Goal: Task Accomplishment & Management: Complete application form

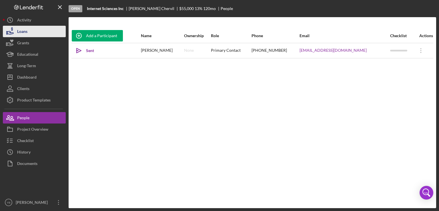
click at [33, 31] on button "Loans" at bounding box center [34, 31] width 63 height 11
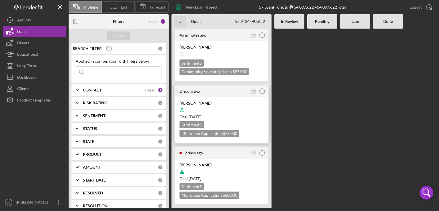
click at [225, 108] on div at bounding box center [222, 110] width 84 height 11
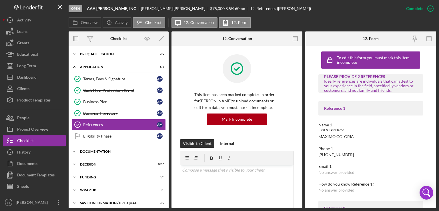
click at [91, 150] on div "Documentation" at bounding box center [120, 151] width 81 height 3
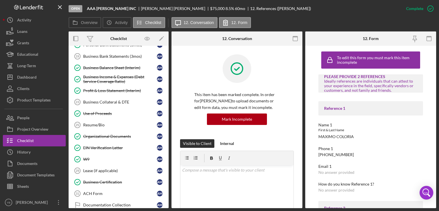
scroll to position [181, 0]
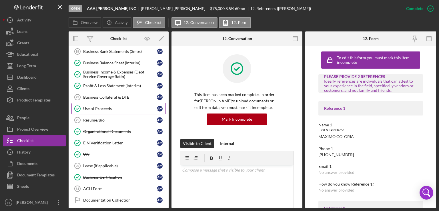
click at [100, 107] on div "Use of Proceeds" at bounding box center [120, 108] width 74 height 5
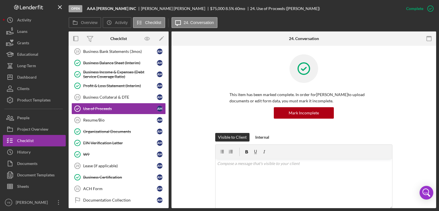
click at [421, 112] on div "This item has been marked complete. In order for [PERSON_NAME] to upload docume…" at bounding box center [304, 93] width 248 height 79
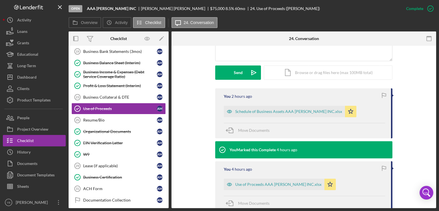
scroll to position [149, 0]
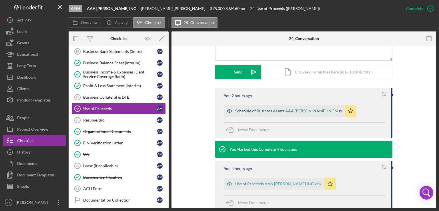
click at [284, 110] on div "Schedule of Business Assets AAA [PERSON_NAME] INC.xlsx" at bounding box center [288, 111] width 107 height 5
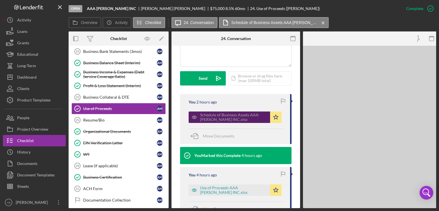
scroll to position [161, 0]
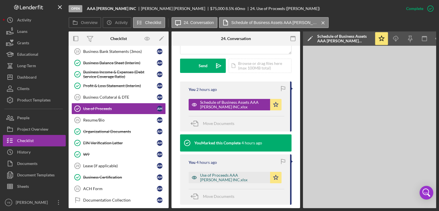
click at [243, 178] on div "Use of Proceeds AAA [PERSON_NAME] INC.xlsx" at bounding box center [229, 177] width 81 height 11
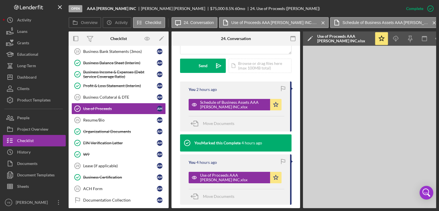
click at [268, 192] on div "You 4 hours ago Use of Proceeds AAA [PERSON_NAME] INC.xlsx Icon/Star Move Docum…" at bounding box center [236, 179] width 112 height 50
click at [255, 194] on div "You 4 hours ago Use of Proceeds AAA [PERSON_NAME] INC.xlsx Icon/Star Move Docum…" at bounding box center [236, 179] width 112 height 50
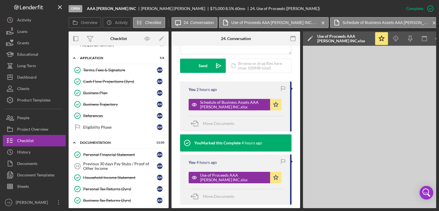
scroll to position [5, 0]
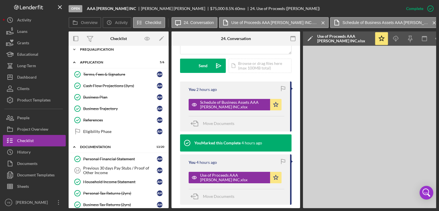
click at [98, 48] on div "Prequalification" at bounding box center [120, 49] width 81 height 3
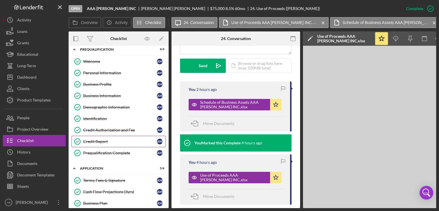
click at [100, 141] on div "Credit Report" at bounding box center [120, 141] width 74 height 5
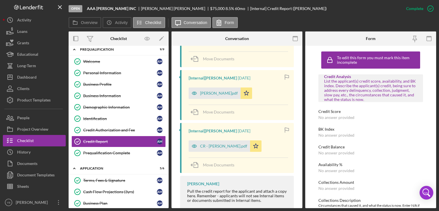
scroll to position [295, 0]
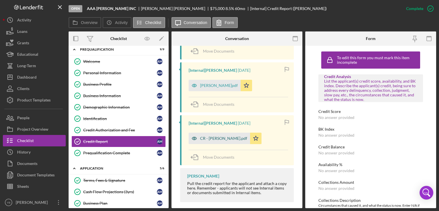
click at [234, 138] on div "CR - [PERSON_NAME].pdf" at bounding box center [223, 138] width 47 height 5
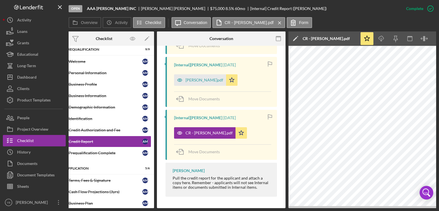
scroll to position [0, 0]
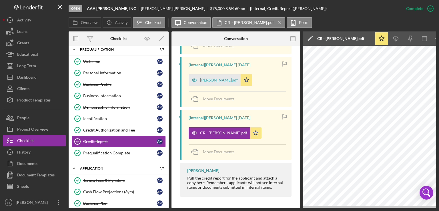
click at [168, 96] on div "Icon/Expander Prequalification 9 / 9 Welcome Welcome A M Personal Information P…" at bounding box center [119, 127] width 100 height 162
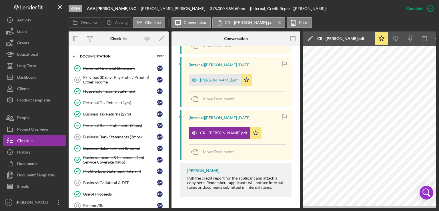
scroll to position [202, 0]
click at [109, 101] on div "Personal Tax Returns (2yrs)" at bounding box center [120, 102] width 74 height 5
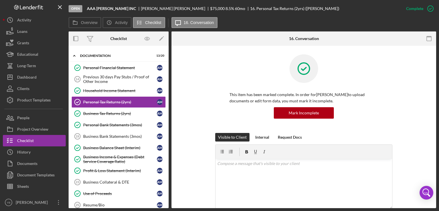
click at [420, 68] on div "This item has been marked complete. In order for [PERSON_NAME] to upload docume…" at bounding box center [304, 93] width 248 height 79
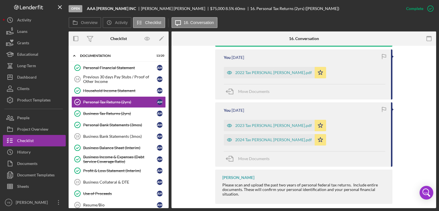
scroll to position [214, 0]
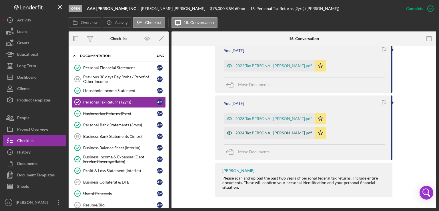
click at [282, 131] on div "2024 Tax PERSONAL [PERSON_NAME].pdf" at bounding box center [273, 133] width 77 height 5
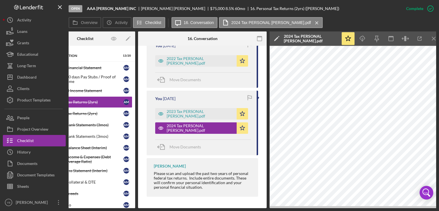
scroll to position [0, 38]
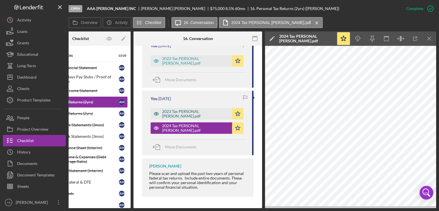
click at [192, 116] on div "2023 Tax PERSONAL [PERSON_NAME].pdf" at bounding box center [195, 113] width 67 height 9
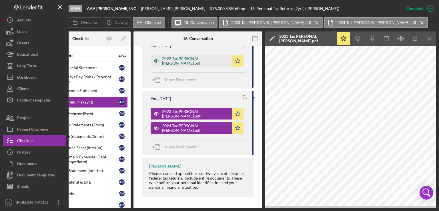
click at [192, 65] on div "2022 Tax PERSONAL [PERSON_NAME].pdf" at bounding box center [195, 60] width 67 height 9
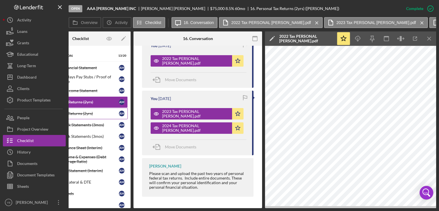
click at [88, 111] on div "Business Tax Returns (2yrs)" at bounding box center [82, 113] width 74 height 5
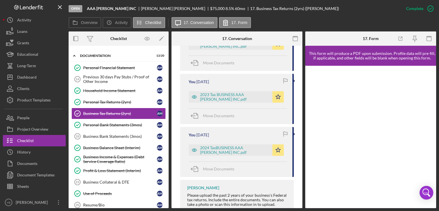
scroll to position [243, 0]
click at [225, 146] on div "2024 TaxBUSINESS AAA [PERSON_NAME] INC.pdf" at bounding box center [234, 149] width 69 height 9
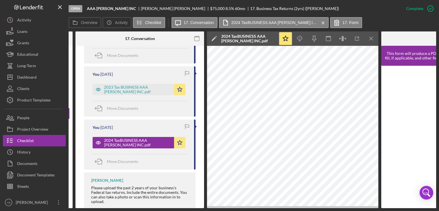
scroll to position [0, 97]
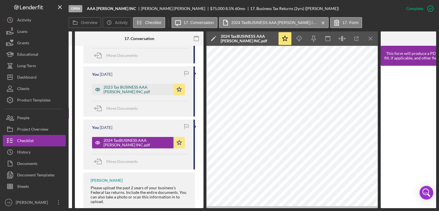
click at [140, 94] on div "2023 Tax BUSINESS AAA [PERSON_NAME] INC.pdf" at bounding box center [136, 89] width 67 height 9
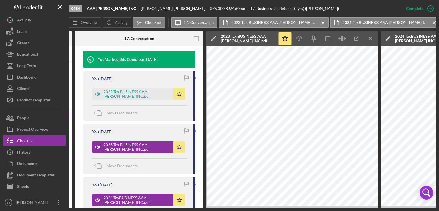
scroll to position [190, 0]
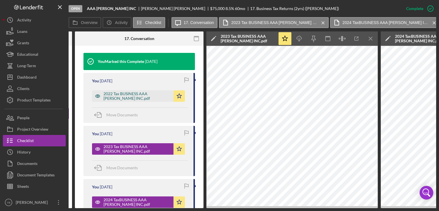
click at [137, 97] on div "2022 Tax BUSINESS AAA [PERSON_NAME] INC.pdf" at bounding box center [136, 95] width 67 height 9
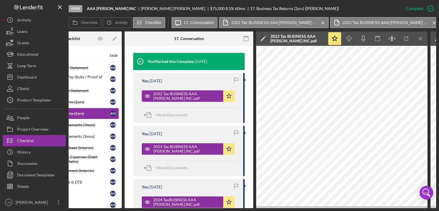
scroll to position [0, 0]
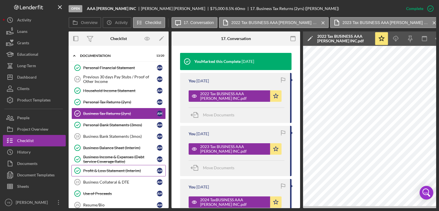
click at [129, 168] on div "Profit & Loss Statement (Interim)" at bounding box center [120, 170] width 74 height 5
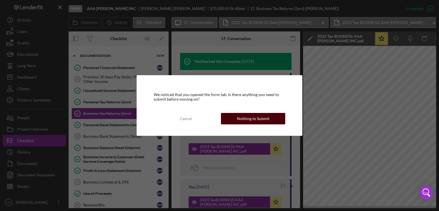
click at [241, 118] on div "Nothing to Submit" at bounding box center [253, 118] width 33 height 11
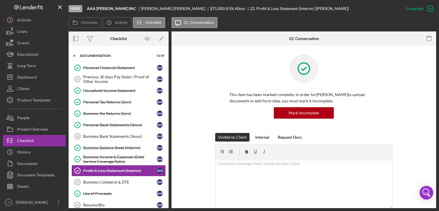
click at [408, 93] on div "This item has been marked complete. In order for [PERSON_NAME] to upload docume…" at bounding box center [304, 93] width 248 height 79
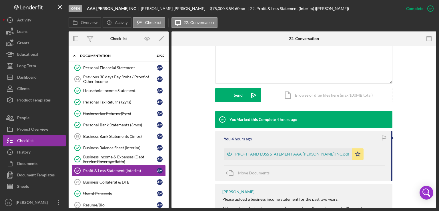
scroll to position [126, 0]
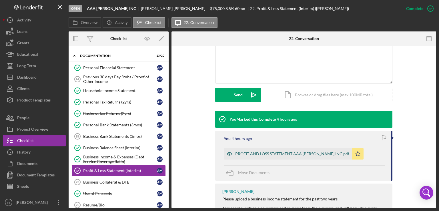
click at [305, 151] on div "PROFIT AND LOSS STATEMENT AAA [PERSON_NAME] INC.pdf" at bounding box center [288, 153] width 128 height 11
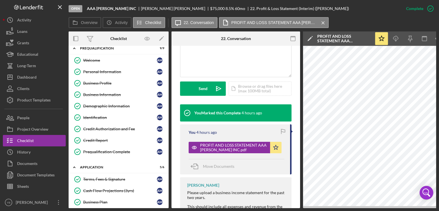
scroll to position [0, 0]
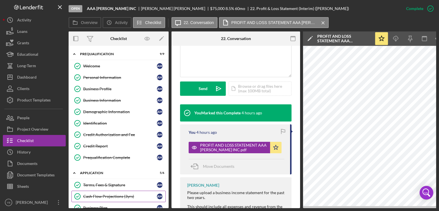
click at [116, 194] on div "Cash Flow Projections (3yrs)" at bounding box center [120, 196] width 74 height 5
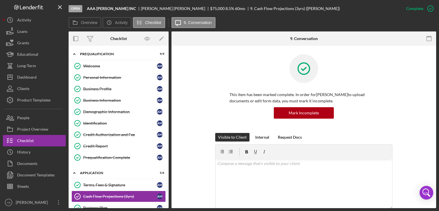
click at [411, 93] on div "This item has been marked complete. In order for [PERSON_NAME] to upload docume…" at bounding box center [304, 93] width 248 height 79
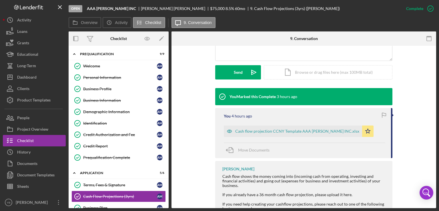
scroll to position [149, 0]
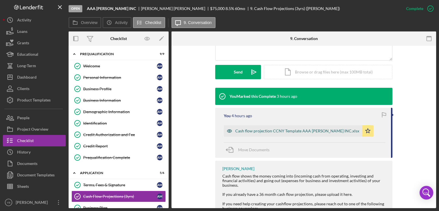
click at [310, 131] on div "Cash flow projection CCNY Template AAA [PERSON_NAME] INC.xlsx" at bounding box center [297, 131] width 124 height 5
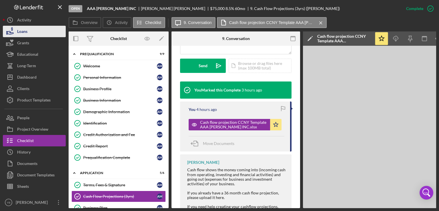
click at [45, 33] on button "Loans" at bounding box center [34, 31] width 63 height 11
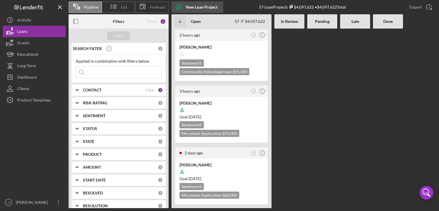
click at [197, 6] on div "New Loan Project" at bounding box center [202, 6] width 32 height 11
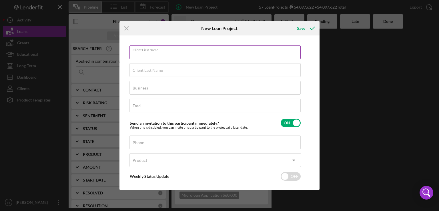
click at [169, 53] on input "Client First Name" at bounding box center [215, 52] width 171 height 14
paste input "[PERSON_NAME]"
type input "[PERSON_NAME]"
click at [153, 69] on label "Client Last Name" at bounding box center [148, 70] width 30 height 5
click at [153, 69] on input "Client Last Name" at bounding box center [215, 70] width 171 height 14
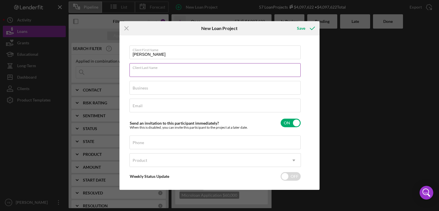
paste input "[PERSON_NAME]"
click at [151, 73] on input "[PERSON_NAME]" at bounding box center [215, 70] width 171 height 14
type input "[PERSON_NAME]"
drag, startPoint x: 152, startPoint y: 54, endPoint x: 170, endPoint y: 55, distance: 18.6
click at [170, 55] on input "[PERSON_NAME]" at bounding box center [215, 52] width 171 height 14
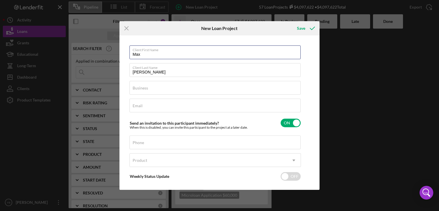
type input "Max"
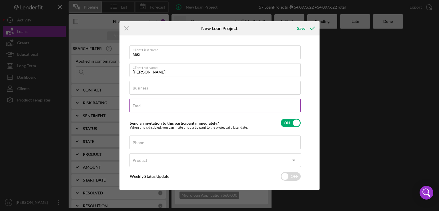
click at [140, 103] on label "Email" at bounding box center [138, 105] width 10 height 5
click at [140, 103] on input "Email" at bounding box center [215, 106] width 171 height 14
paste input "[PERSON_NAME][EMAIL_ADDRESS][DOMAIN_NAME]"
type input "[PERSON_NAME][EMAIL_ADDRESS][DOMAIN_NAME]"
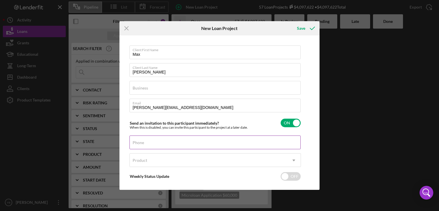
click at [138, 144] on label "Phone" at bounding box center [138, 142] width 11 height 5
click at [138, 144] on input "Phone" at bounding box center [215, 143] width 171 height 14
paste input "[PHONE_NUMBER]"
type input "[PHONE_NUMBER]"
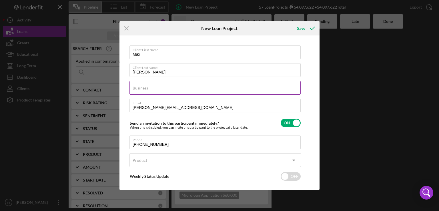
click at [140, 88] on label "Business" at bounding box center [140, 88] width 15 height 5
click at [140, 88] on input "Business" at bounding box center [215, 88] width 171 height 14
paste input "Grandma's Cheese LLC"
type input "Grandma's Cheese LLC"
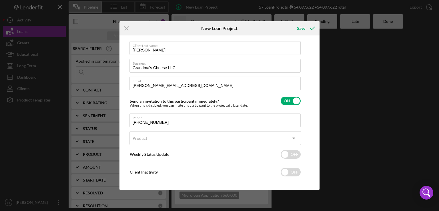
scroll to position [24, 0]
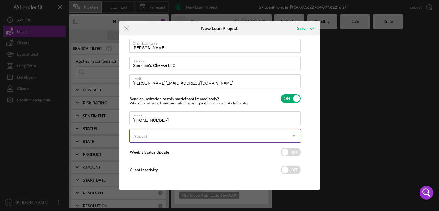
click at [292, 135] on icon "Icon/Dropdown Arrow" at bounding box center [294, 136] width 14 height 14
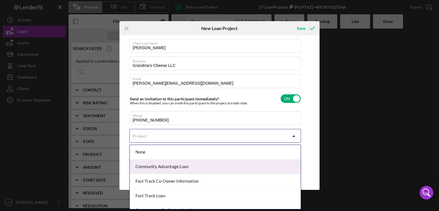
click at [186, 166] on div "Community Advantage Loan" at bounding box center [215, 167] width 171 height 15
checkbox input "true"
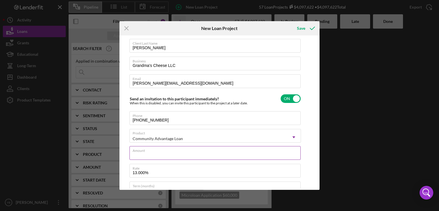
click at [156, 154] on input "Amount" at bounding box center [215, 153] width 171 height 14
type input "$2"
type textarea "Here's a snapshot of information that has been fully approved, as well as the i…"
type input "$25"
type textarea "Here's a snapshot of information that has been fully approved, as well as the i…"
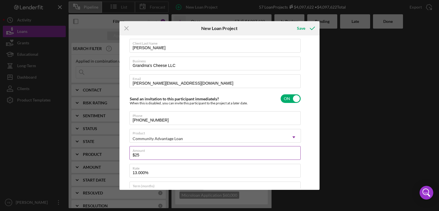
type input "$250"
type textarea "Here's a snapshot of information that has been fully approved, as well as the i…"
type input "$2,500"
type textarea "Here's a snapshot of information that has been fully approved, as well as the i…"
type input "$25,000"
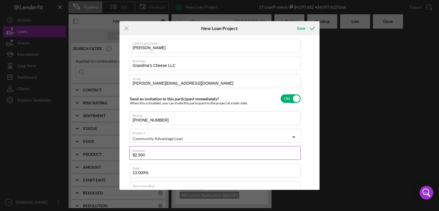
type textarea "Here's a snapshot of information that has been fully approved, as well as the i…"
type input "$250,000"
type textarea "Here's a snapshot of information that has been fully approved, as well as the i…"
type input "$250,000"
click at [318, 126] on div "Client First Name Max Client Last Name [PERSON_NAME] Business Grandma's Cheese …" at bounding box center [219, 113] width 197 height 152
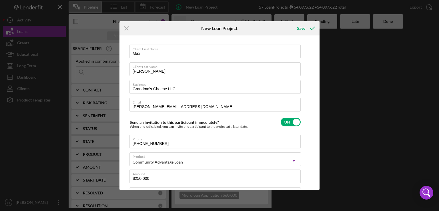
scroll to position [0, 0]
click at [302, 31] on div "Save" at bounding box center [301, 28] width 8 height 11
type textarea "Here's a snapshot of information that has been fully approved, as well as the i…"
checkbox input "false"
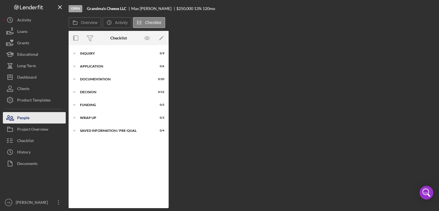
click at [26, 115] on div "People" at bounding box center [23, 118] width 12 height 13
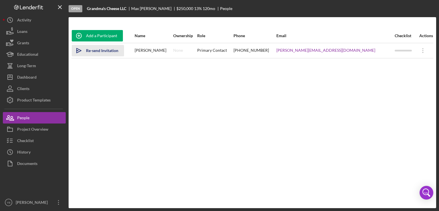
click at [102, 47] on div "Re-send Invitation" at bounding box center [102, 50] width 32 height 11
